Goal: Find contact information: Find contact information

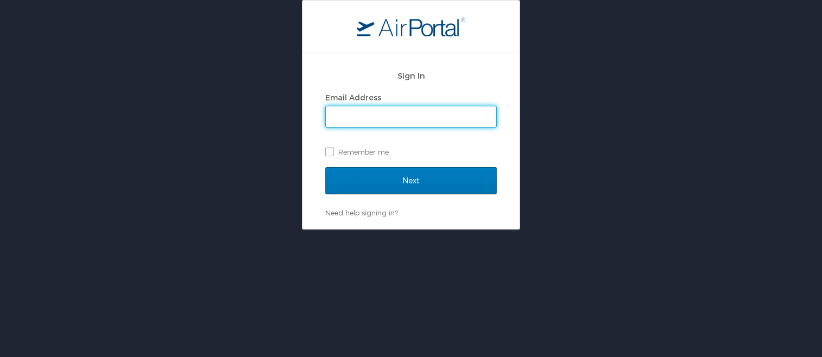
type input "[PERSON_NAME][EMAIL_ADDRESS][PERSON_NAME][DOMAIN_NAME]"
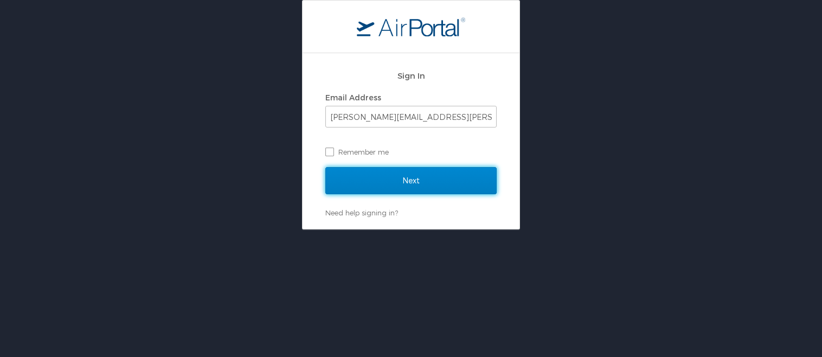
click at [401, 185] on input "Next" at bounding box center [410, 180] width 171 height 27
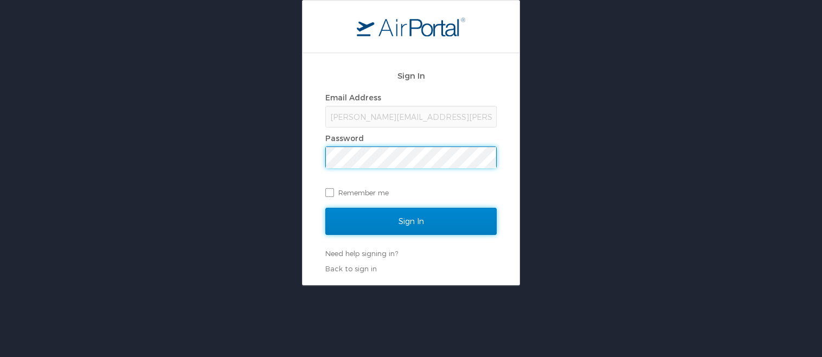
click at [384, 222] on input "Sign In" at bounding box center [410, 221] width 171 height 27
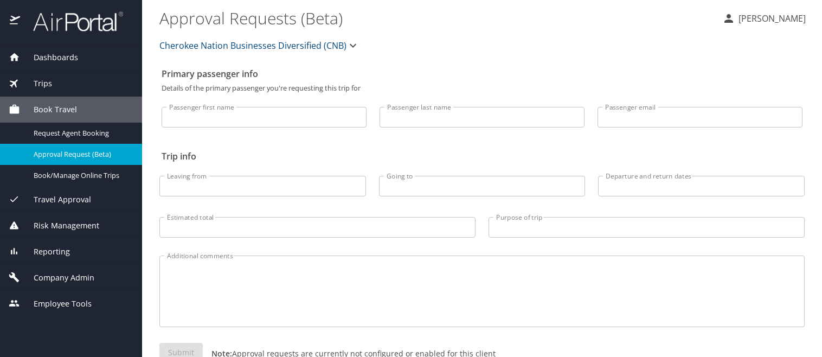
click at [42, 86] on span "Trips" at bounding box center [36, 84] width 32 height 12
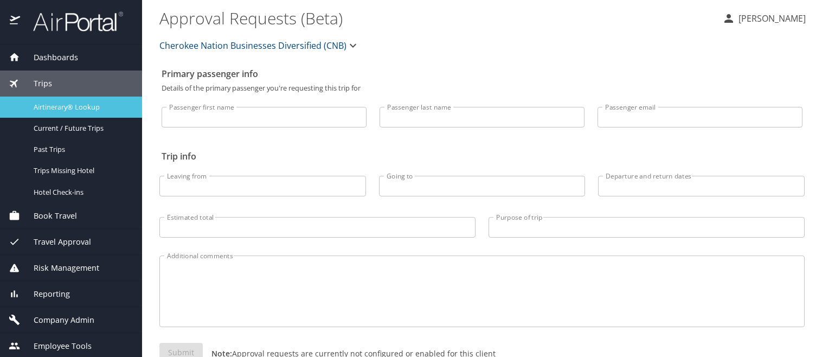
click at [65, 108] on span "Airtinerary® Lookup" at bounding box center [81, 107] width 95 height 10
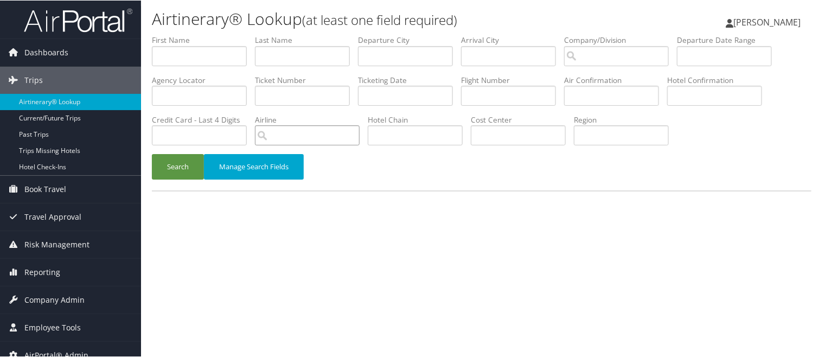
click at [360, 125] on input "search" at bounding box center [307, 135] width 105 height 20
click at [670, 96] on div "AirVendor" at bounding box center [683, 101] width 80 height 11
type input "Turkish Airlines"
click at [363, 46] on input "text" at bounding box center [405, 56] width 95 height 20
type input "denver"
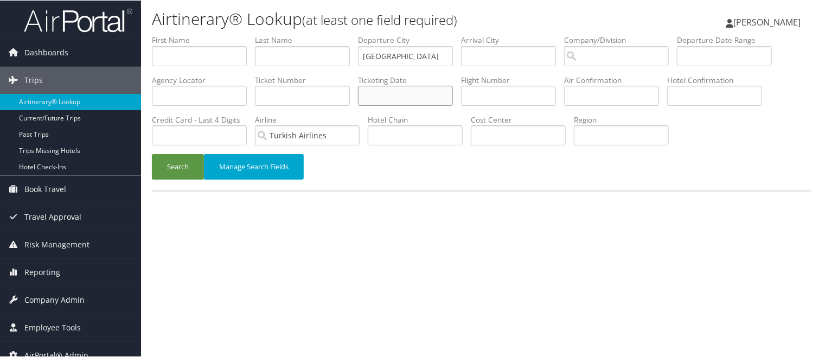
click at [358, 85] on input "text" at bounding box center [405, 95] width 95 height 20
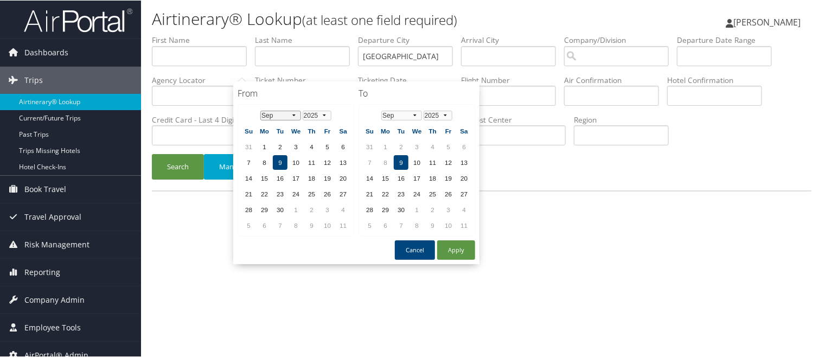
click at [291, 110] on select "Jan Feb Mar Apr May Jun Jul Aug Sep Oct Nov Dec" at bounding box center [280, 115] width 41 height 10
click at [293, 141] on td "1" at bounding box center [296, 146] width 15 height 15
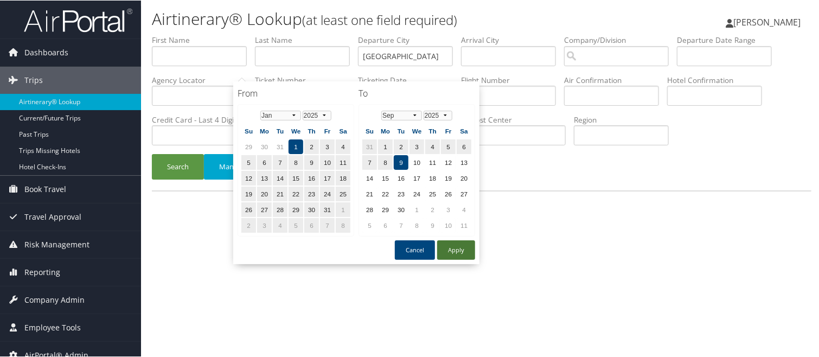
click at [458, 244] on button "Apply" at bounding box center [456, 250] width 38 height 20
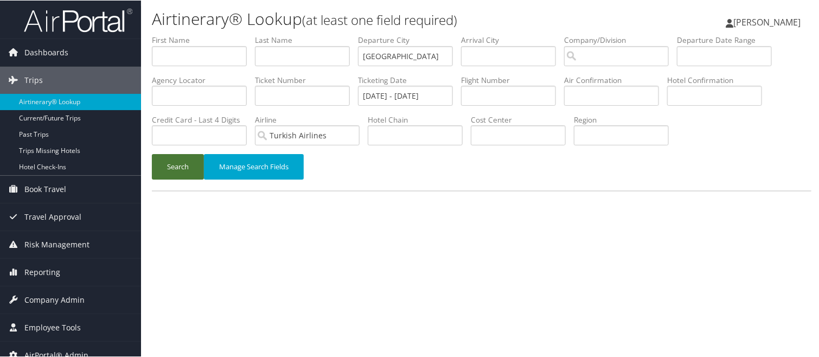
click at [171, 154] on button "Search" at bounding box center [178, 166] width 52 height 25
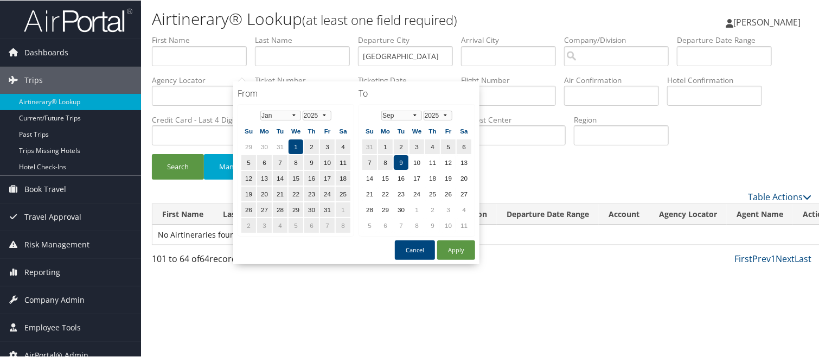
click at [358, 85] on input "01/01/2025 - 09/09/2025" at bounding box center [405, 95] width 95 height 20
click at [293, 110] on select "Jan Feb Mar Apr May Jun Jul Aug Sep Oct Nov Dec" at bounding box center [280, 115] width 41 height 10
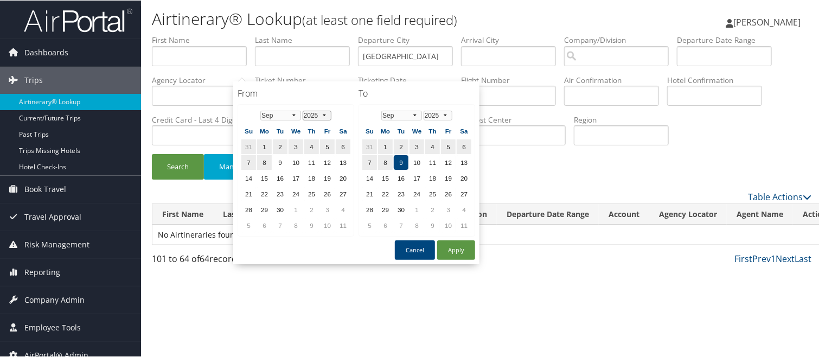
click at [328, 110] on select "1975 1976 1977 1978 1979 1980 1981 1982 1983 1984 1985 1986 1987 1988 1989 1990…" at bounding box center [317, 115] width 29 height 10
click at [266, 172] on td "9" at bounding box center [264, 177] width 15 height 15
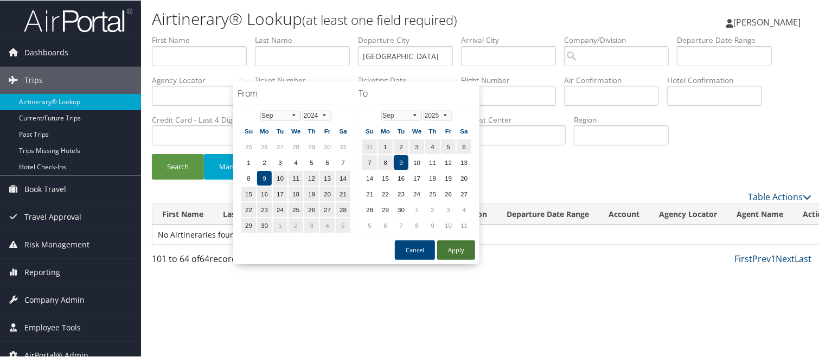
click at [459, 240] on button "Apply" at bounding box center [456, 250] width 38 height 20
type input "09/09/2024 - 09/09/2025"
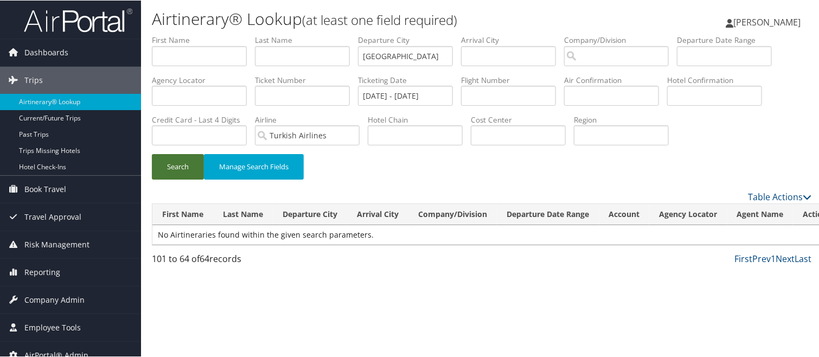
click at [178, 154] on button "Search" at bounding box center [178, 166] width 52 height 25
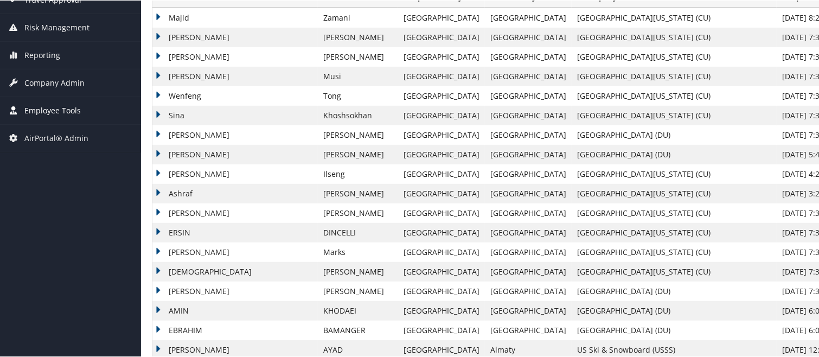
scroll to position [163, 0]
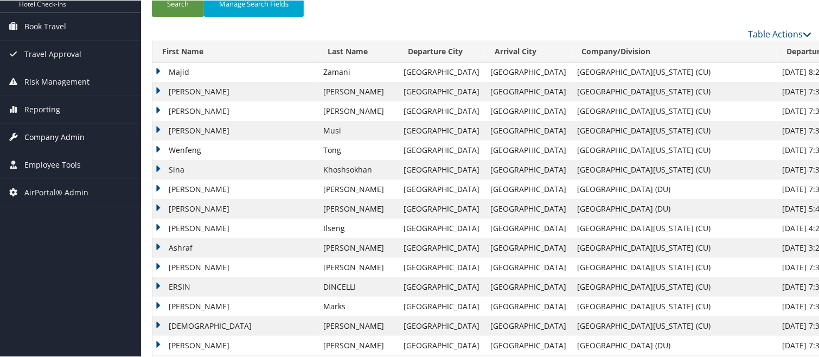
click at [51, 137] on span "Company Admin" at bounding box center [54, 136] width 60 height 27
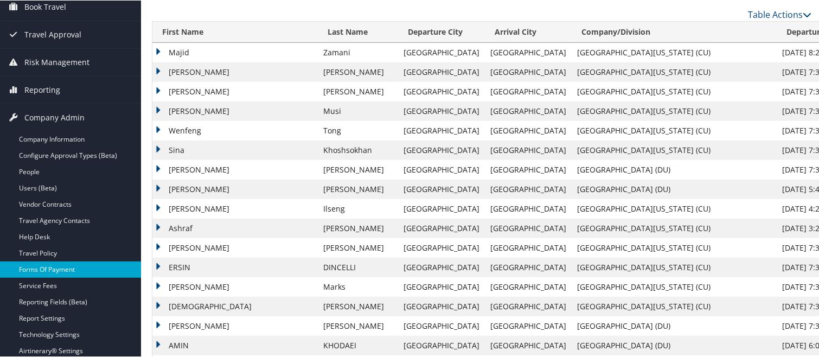
scroll to position [217, 0]
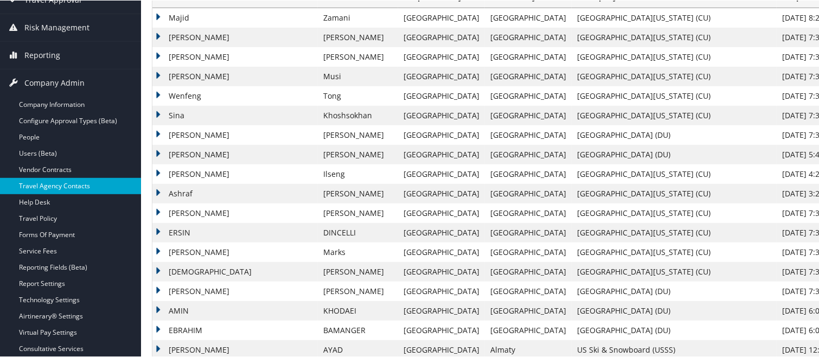
click at [51, 184] on link "Travel Agency Contacts" at bounding box center [70, 185] width 141 height 16
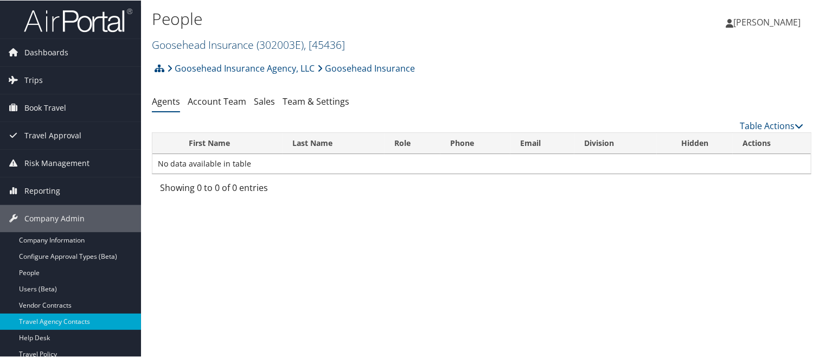
click at [209, 37] on link "Goosehead Insurance ( 302003E ) , [ 45436 ]" at bounding box center [248, 44] width 193 height 15
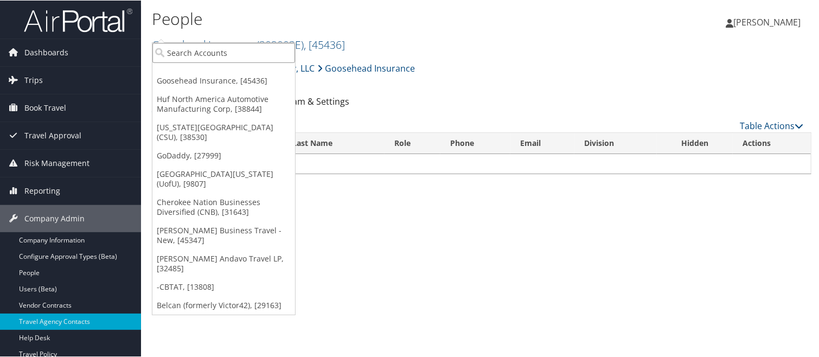
click at [200, 48] on input "search" at bounding box center [223, 52] width 143 height 20
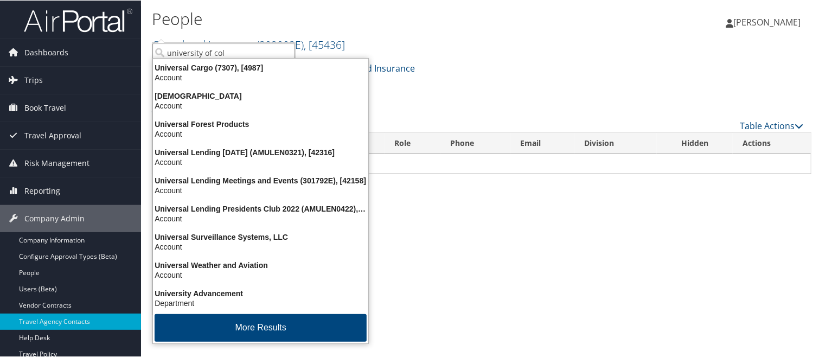
type input "university of colo"
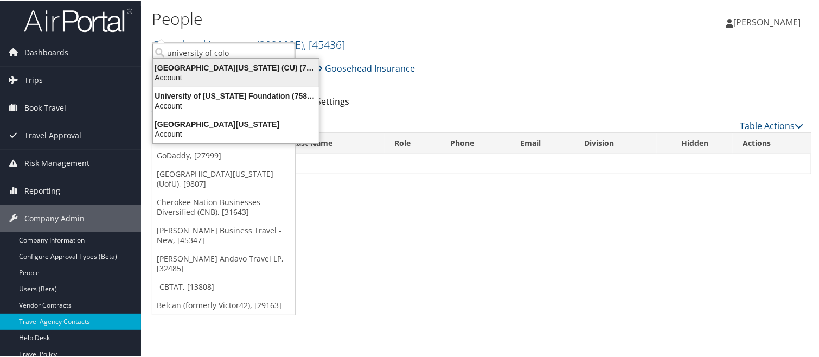
click at [193, 67] on div "University of Colorado (CU) (7309), [5251]" at bounding box center [235, 67] width 179 height 10
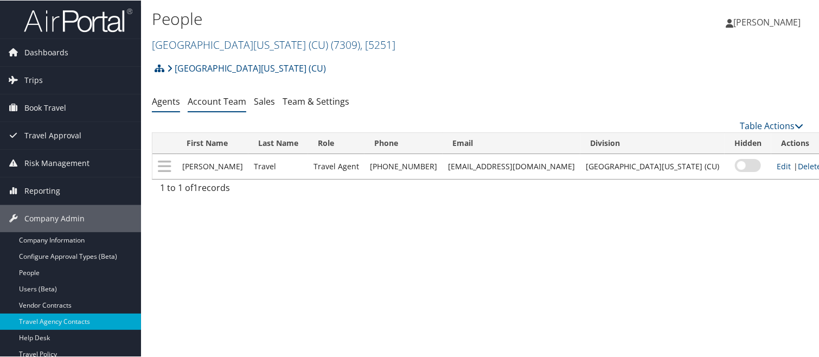
click at [206, 95] on link "Account Team" at bounding box center [217, 101] width 59 height 12
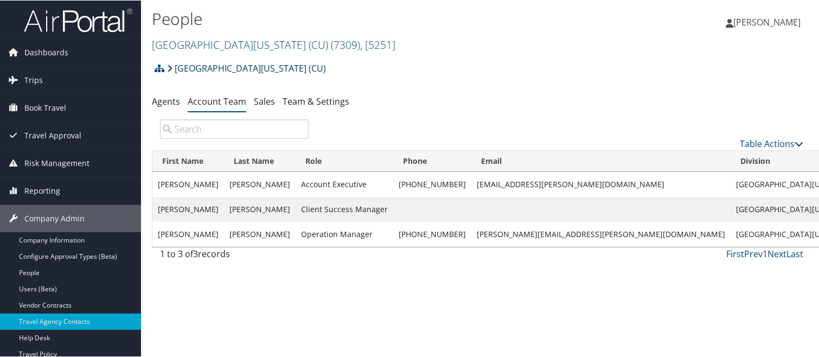
click at [218, 57] on link "[GEOGRAPHIC_DATA][US_STATE] (CU)" at bounding box center [246, 68] width 159 height 22
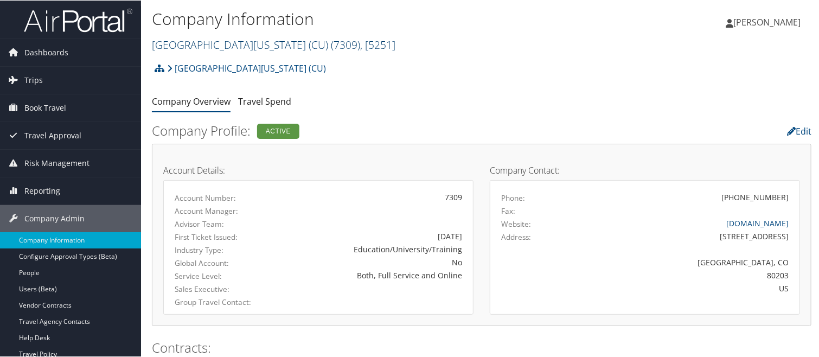
click at [222, 37] on link "University of Colorado (CU) ( 7309 ) , [ 5251 ]" at bounding box center [274, 44] width 244 height 15
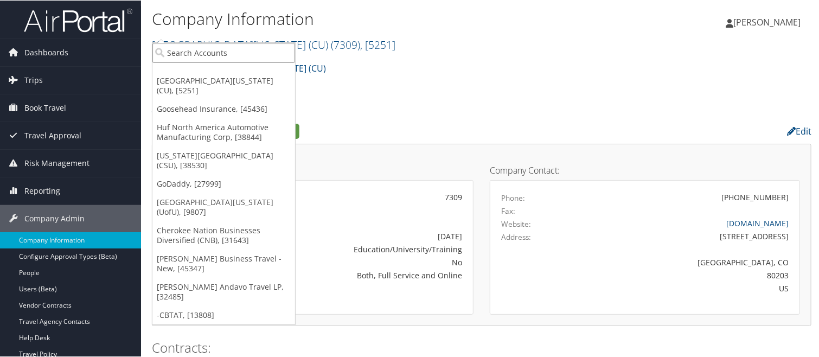
click at [196, 47] on input "search" at bounding box center [223, 52] width 143 height 20
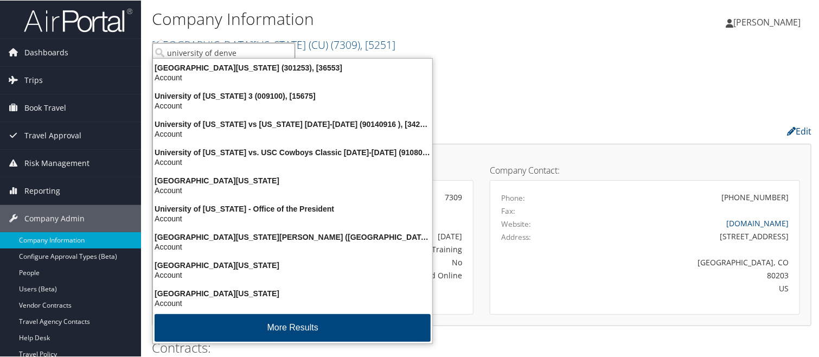
type input "university of denver"
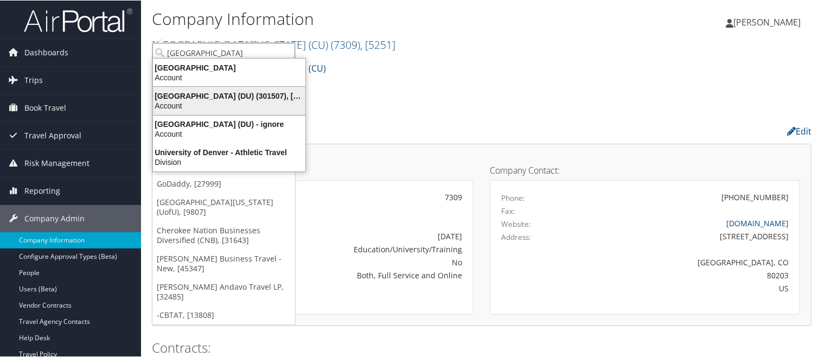
click at [217, 91] on div "University of Denver (DU) (301507), [31281]" at bounding box center [228, 96] width 165 height 10
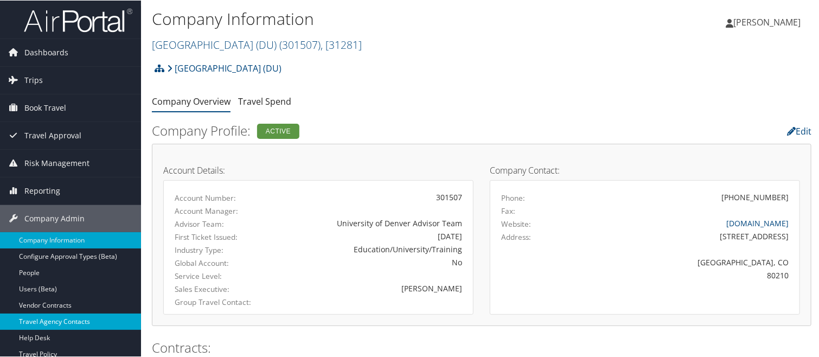
click at [81, 322] on link "Travel Agency Contacts" at bounding box center [70, 321] width 141 height 16
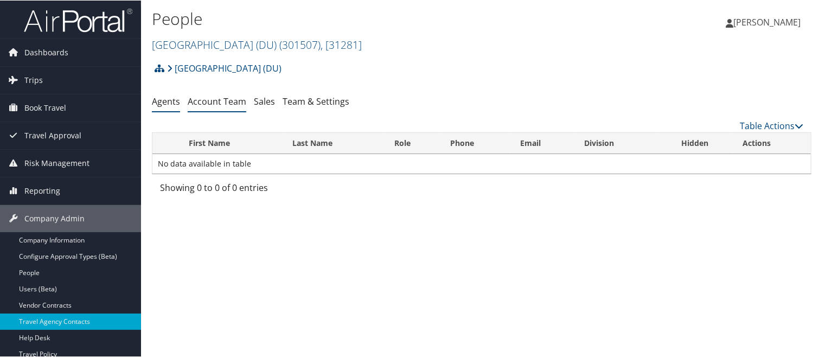
click at [203, 95] on link "Account Team" at bounding box center [217, 101] width 59 height 12
